Goal: Task Accomplishment & Management: Complete application form

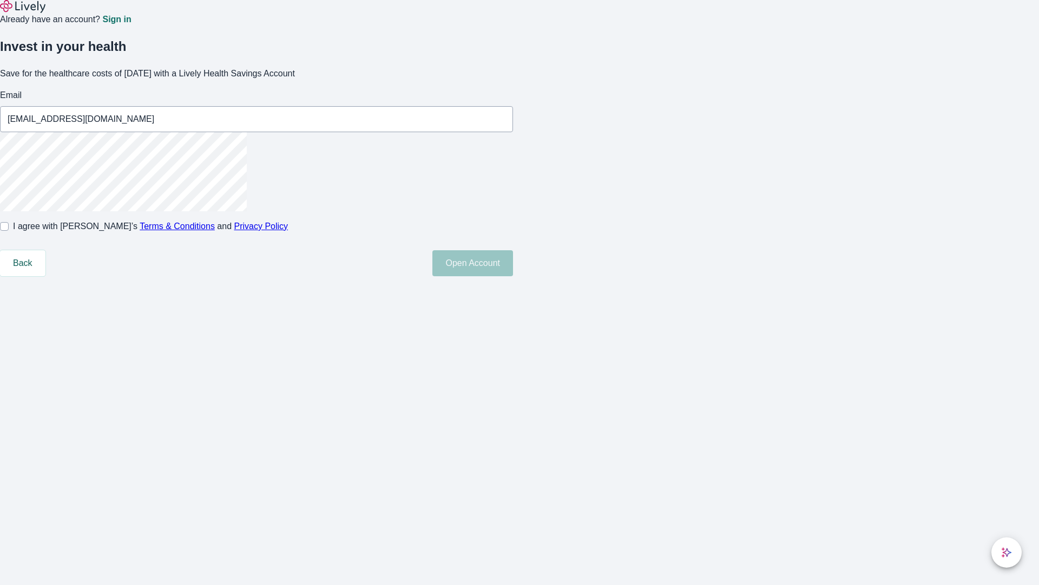
click at [9, 231] on input "I agree with Lively’s Terms & Conditions and Privacy Policy" at bounding box center [4, 226] width 9 height 9
checkbox input "true"
click at [513, 276] on button "Open Account" at bounding box center [473, 263] width 81 height 26
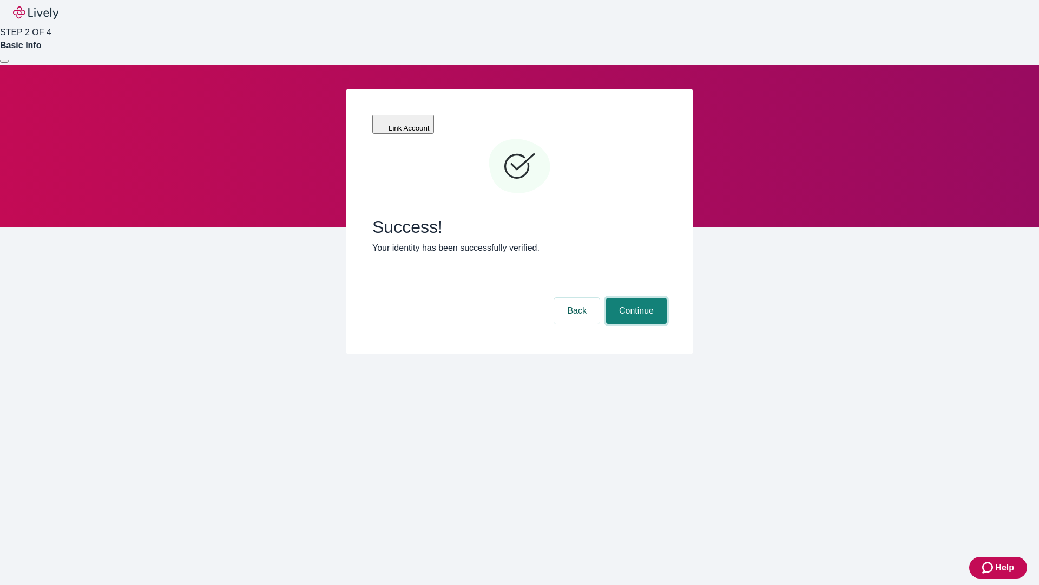
click at [635, 298] on button "Continue" at bounding box center [636, 311] width 61 height 26
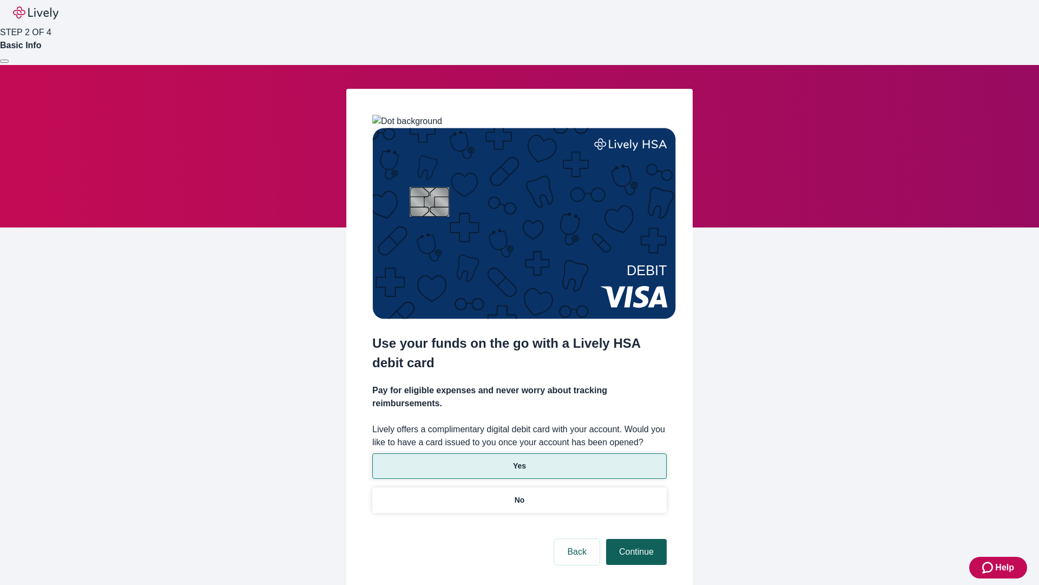
click at [519, 460] on p "Yes" at bounding box center [519, 465] width 13 height 11
click at [635, 539] on button "Continue" at bounding box center [636, 552] width 61 height 26
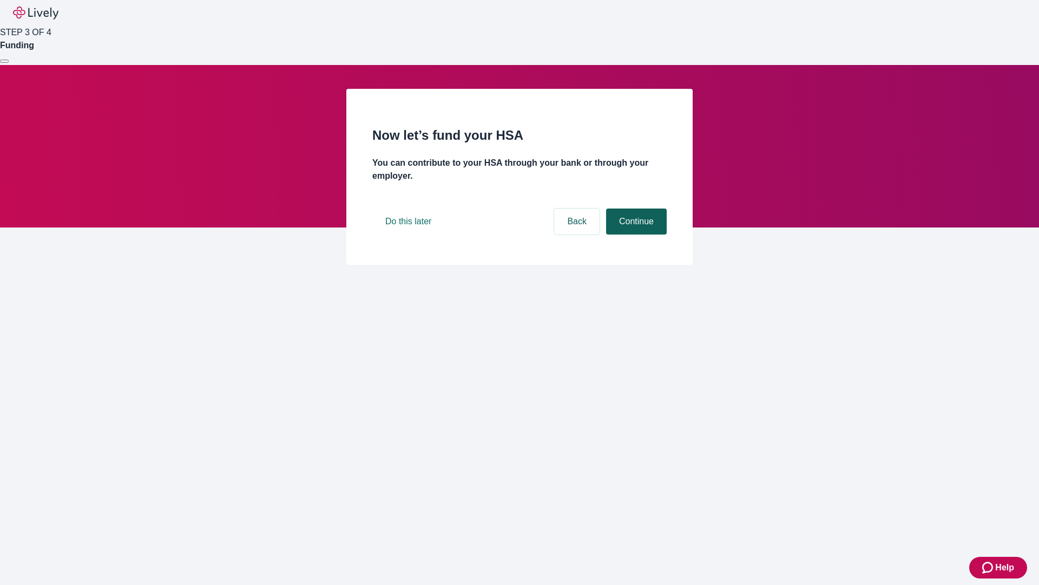
click at [635, 234] on button "Continue" at bounding box center [636, 221] width 61 height 26
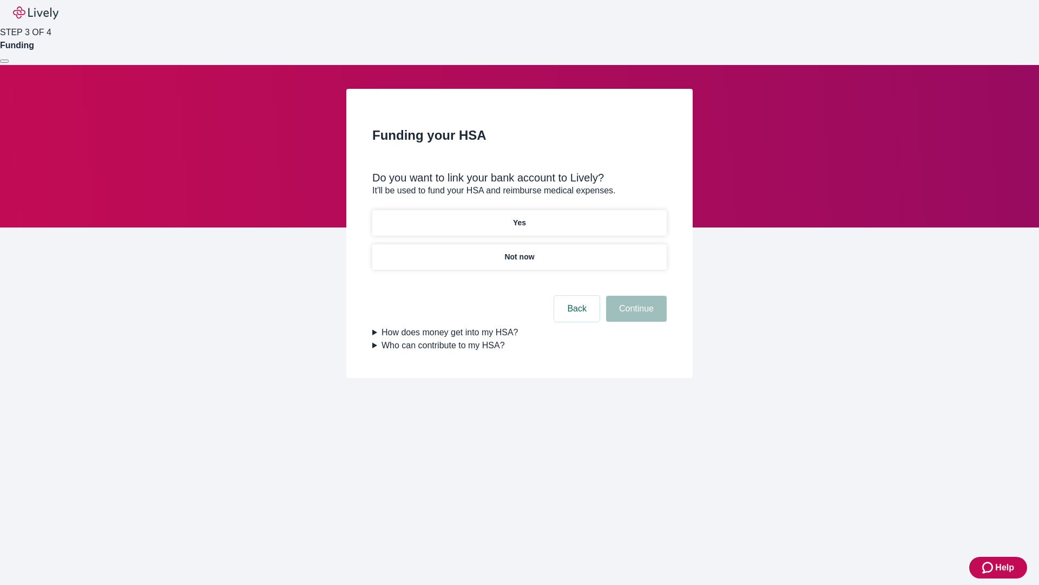
click at [519, 251] on p "Not now" at bounding box center [520, 256] width 30 height 11
click at [635, 315] on button "Continue" at bounding box center [636, 309] width 61 height 26
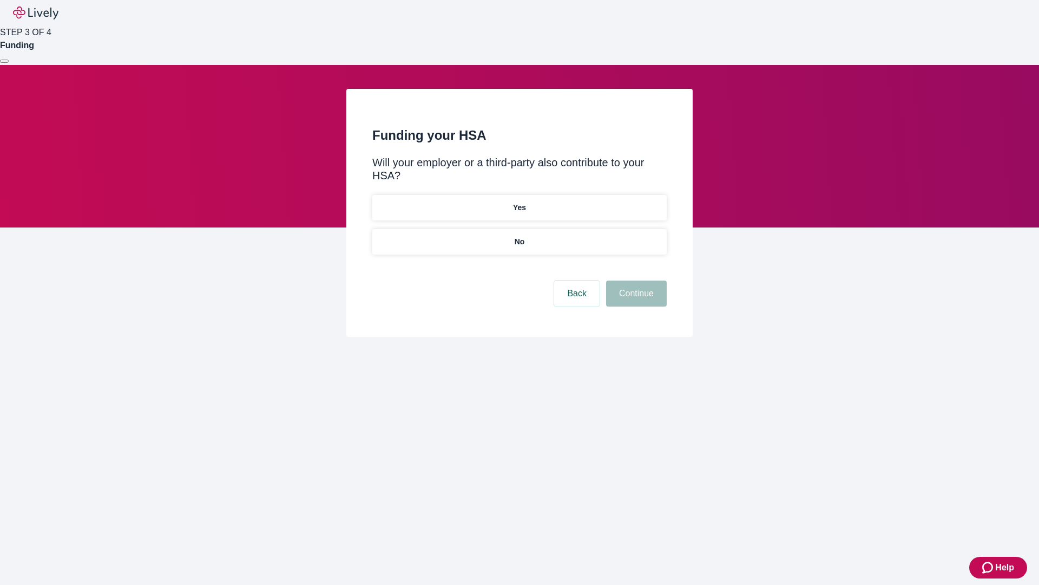
click at [519, 236] on p "No" at bounding box center [520, 241] width 10 height 11
click at [635, 280] on button "Continue" at bounding box center [636, 293] width 61 height 26
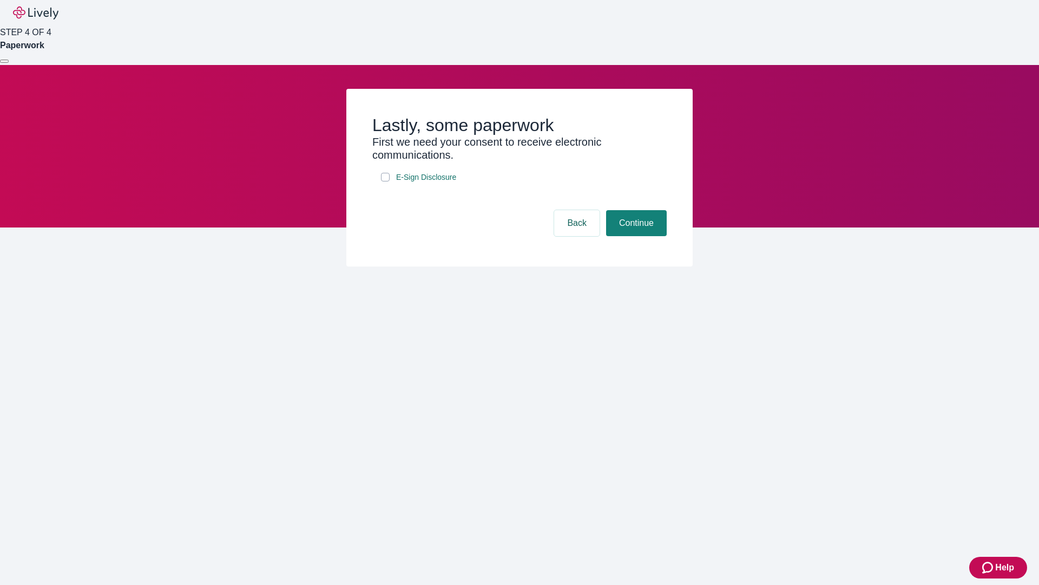
click at [385, 181] on input "E-Sign Disclosure" at bounding box center [385, 177] width 9 height 9
checkbox input "true"
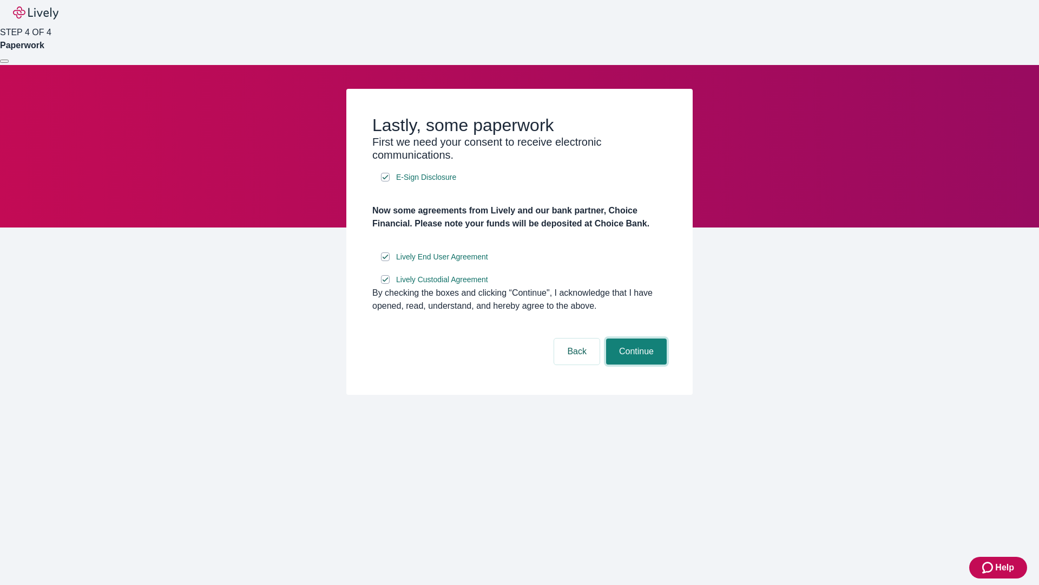
click at [635, 364] on button "Continue" at bounding box center [636, 351] width 61 height 26
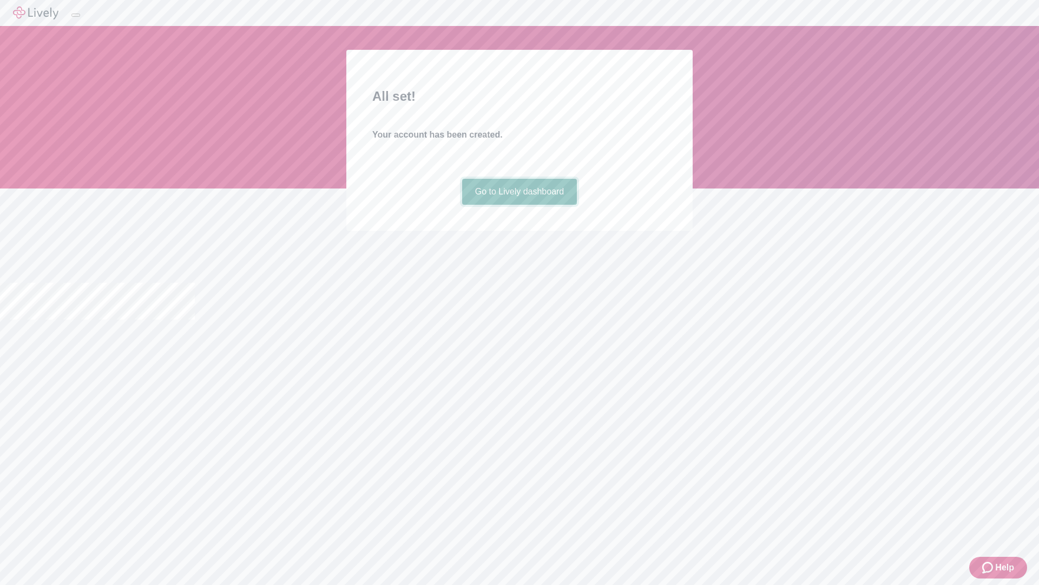
click at [519, 205] on link "Go to Lively dashboard" at bounding box center [519, 192] width 115 height 26
